Goal: Transaction & Acquisition: Subscribe to service/newsletter

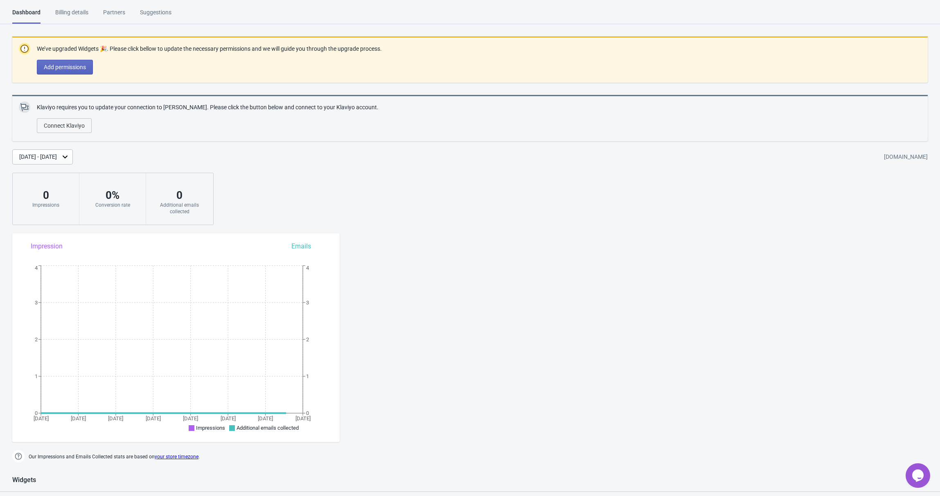
click at [69, 13] on div "Billing details" at bounding box center [71, 15] width 33 height 14
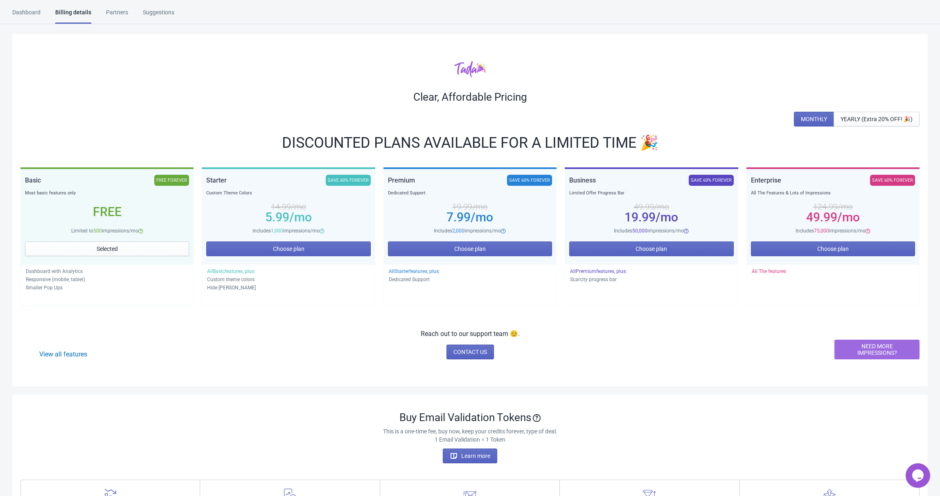
click at [856, 351] on span "NEED MORE IMPRESSIONS?" at bounding box center [877, 349] width 71 height 13
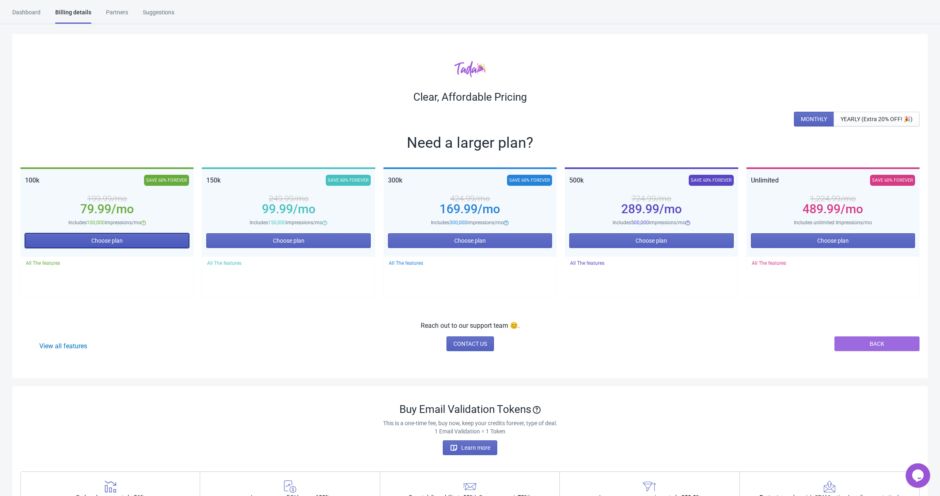
click at [117, 240] on span "Choose plan" at bounding box center [107, 240] width 32 height 7
